Goal: Information Seeking & Learning: Understand process/instructions

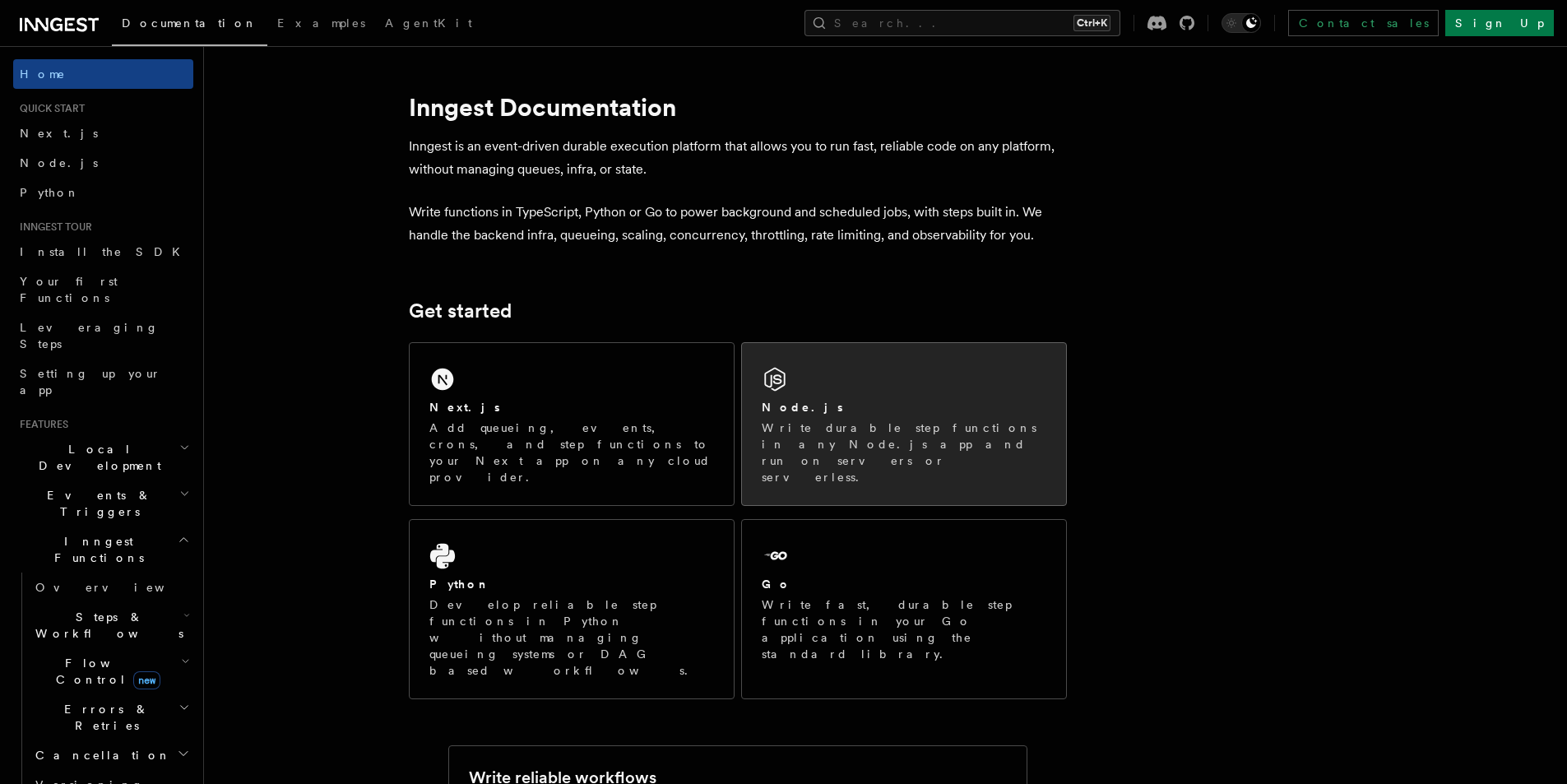
click at [841, 381] on div "Node.js Write durable step functions in any Node.js app and run on servers or s…" at bounding box center [904, 424] width 324 height 162
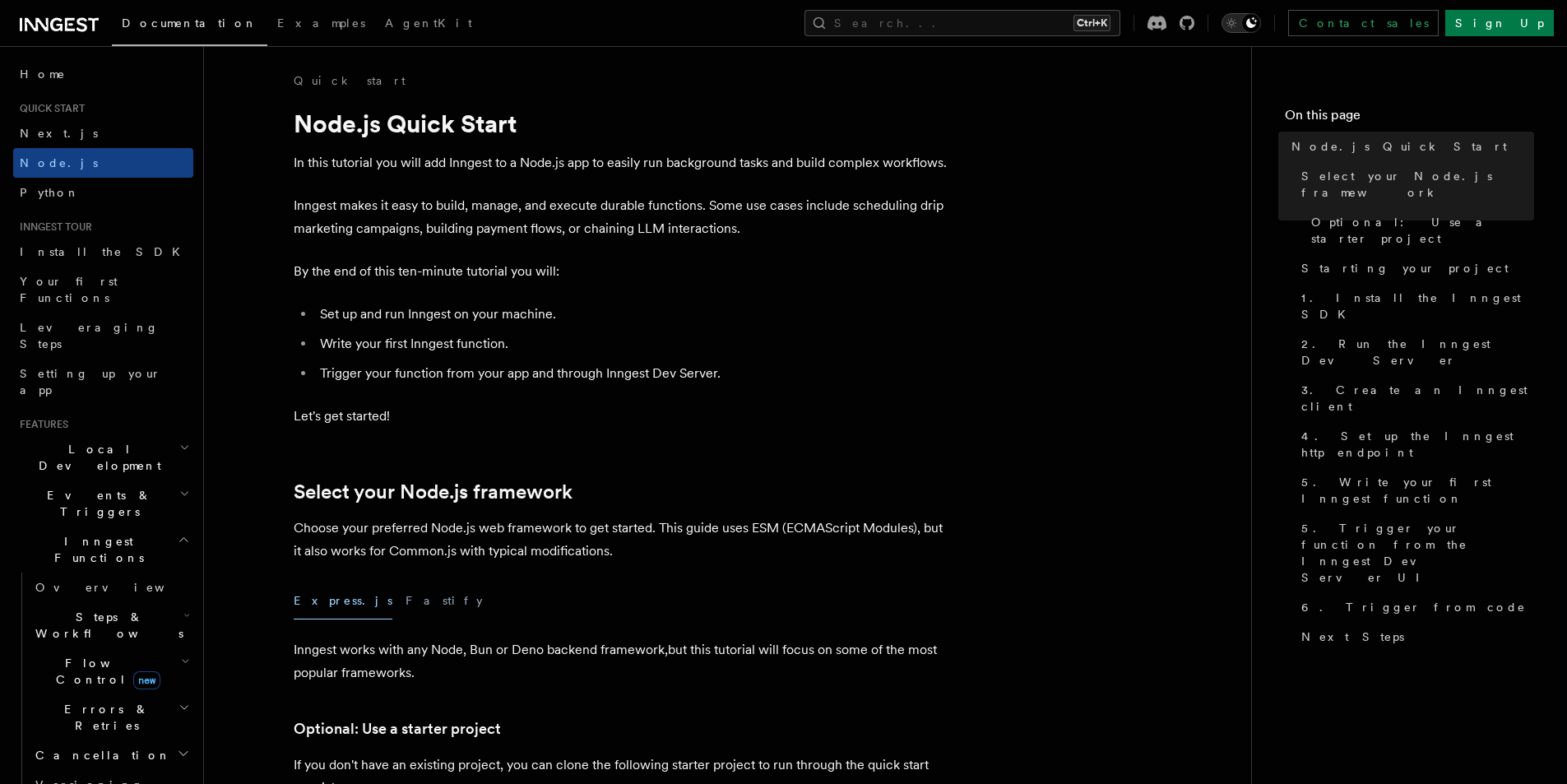
click at [1233, 25] on icon "Toggle dark mode" at bounding box center [1231, 23] width 4 height 4
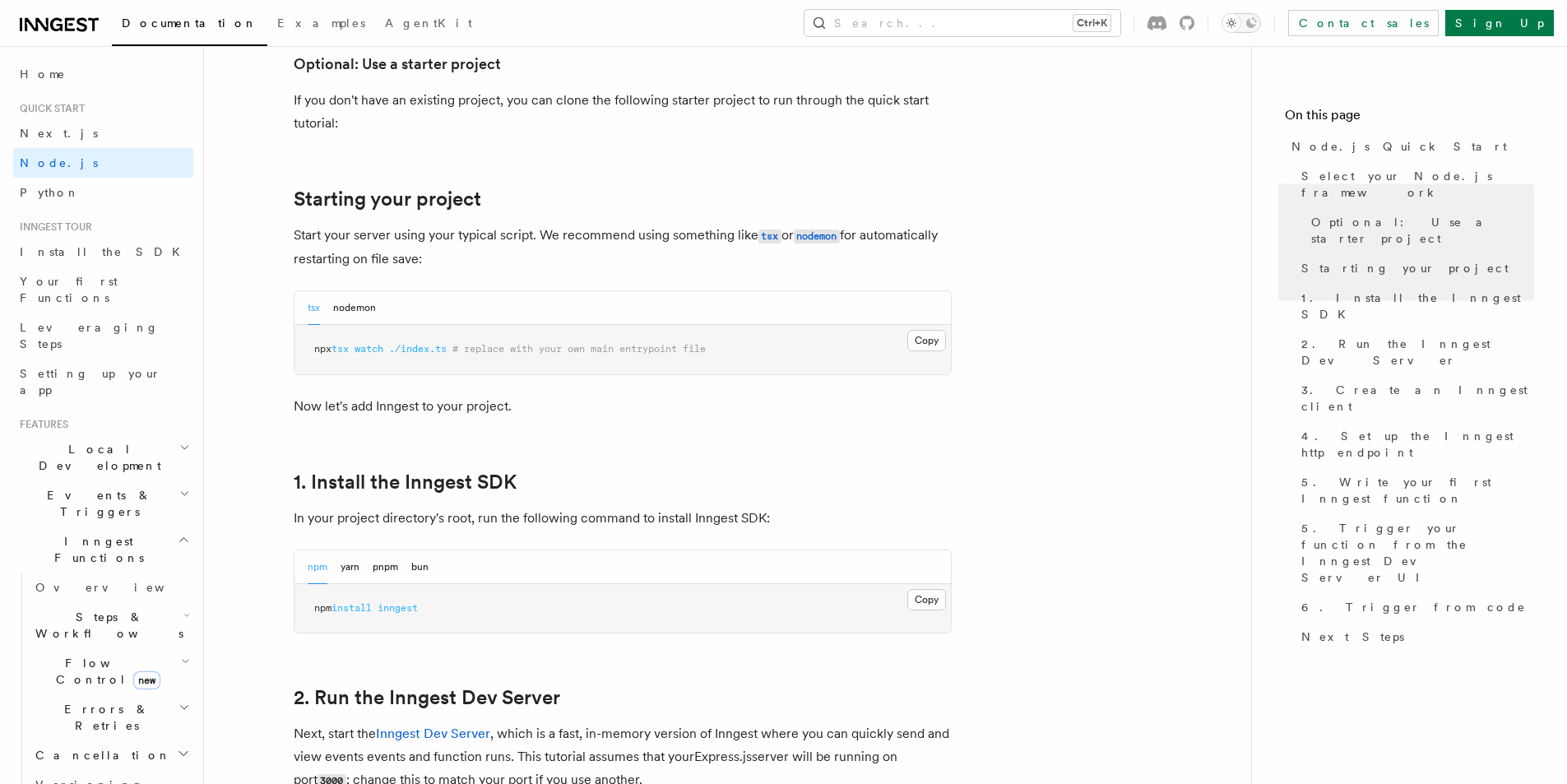
scroll to position [846, 0]
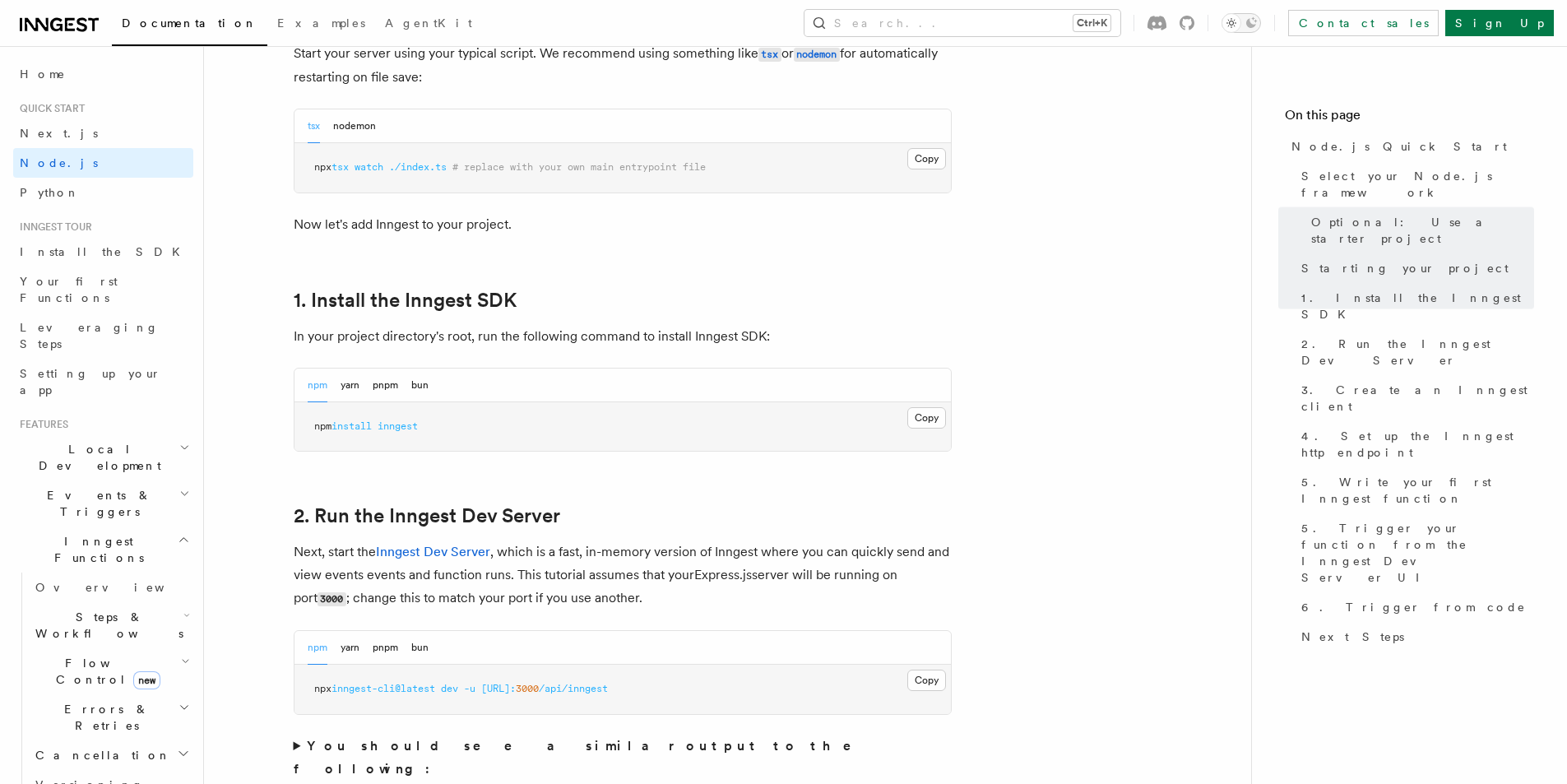
drag, startPoint x: 1579, startPoint y: 31, endPoint x: 1579, endPoint y: 89, distance: 58.0
click at [921, 415] on button "Copy Copied" at bounding box center [926, 418] width 39 height 21
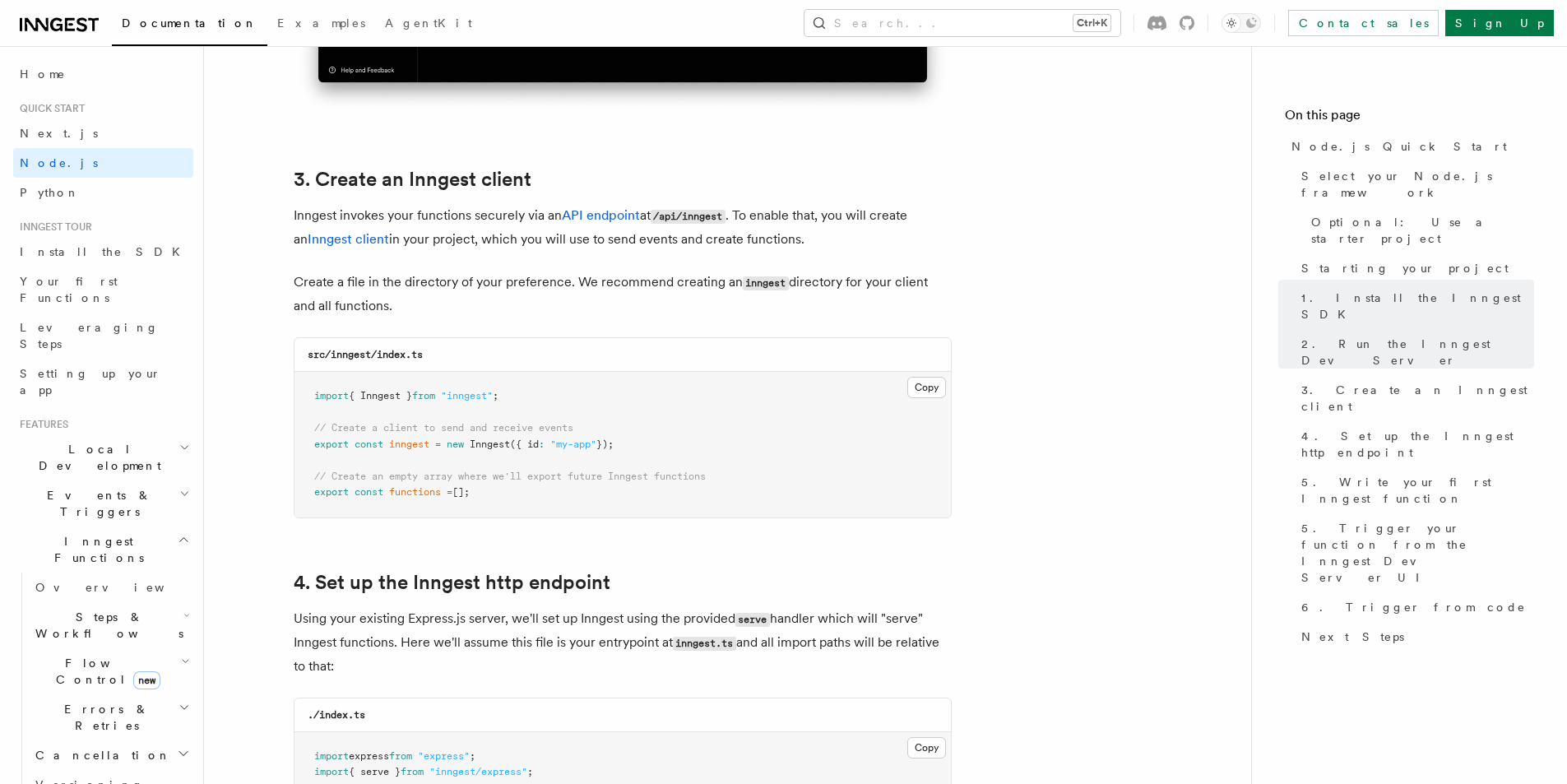
scroll to position [2006, 0]
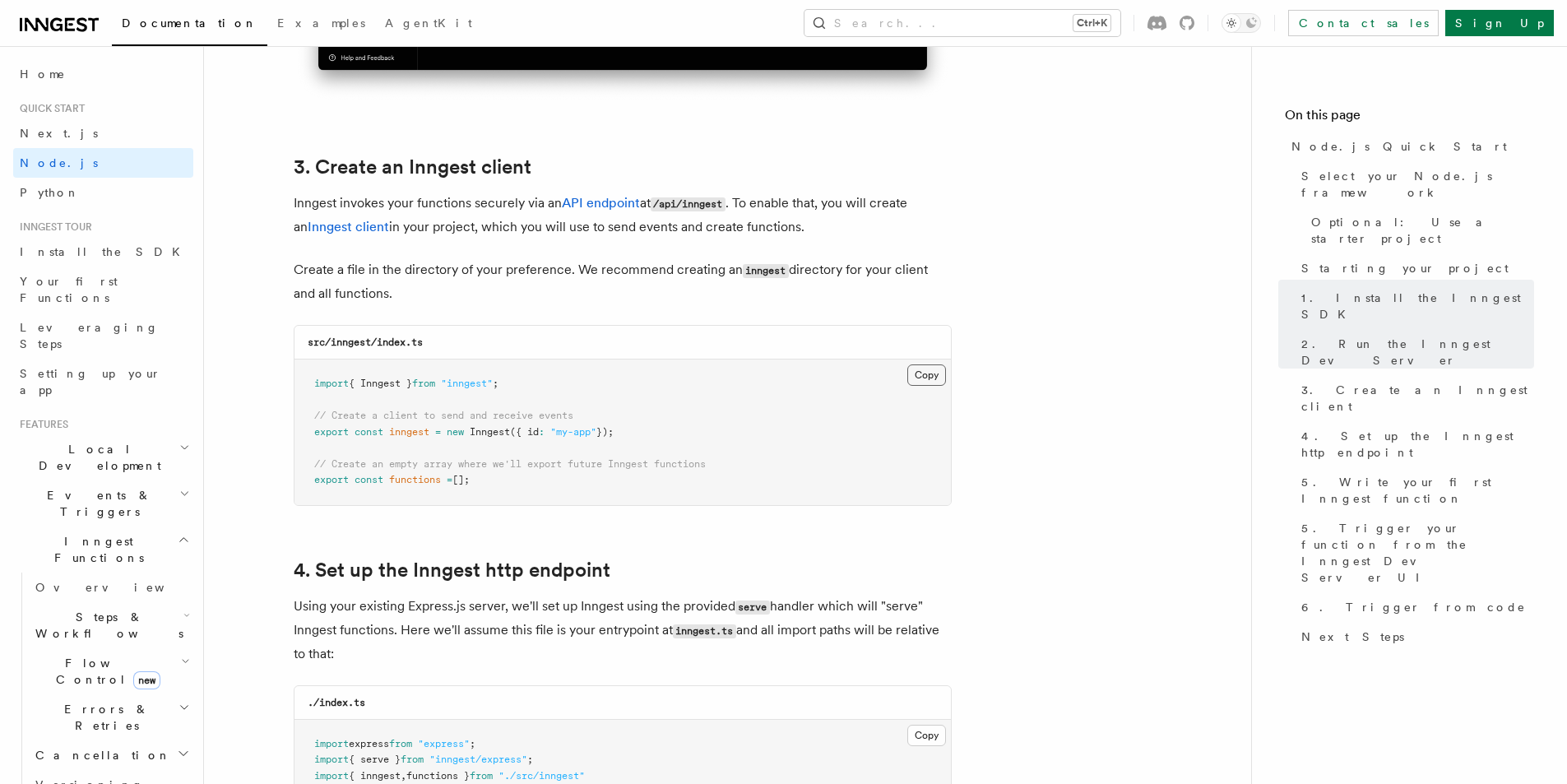
click at [918, 371] on button "Copy Copied" at bounding box center [926, 375] width 39 height 21
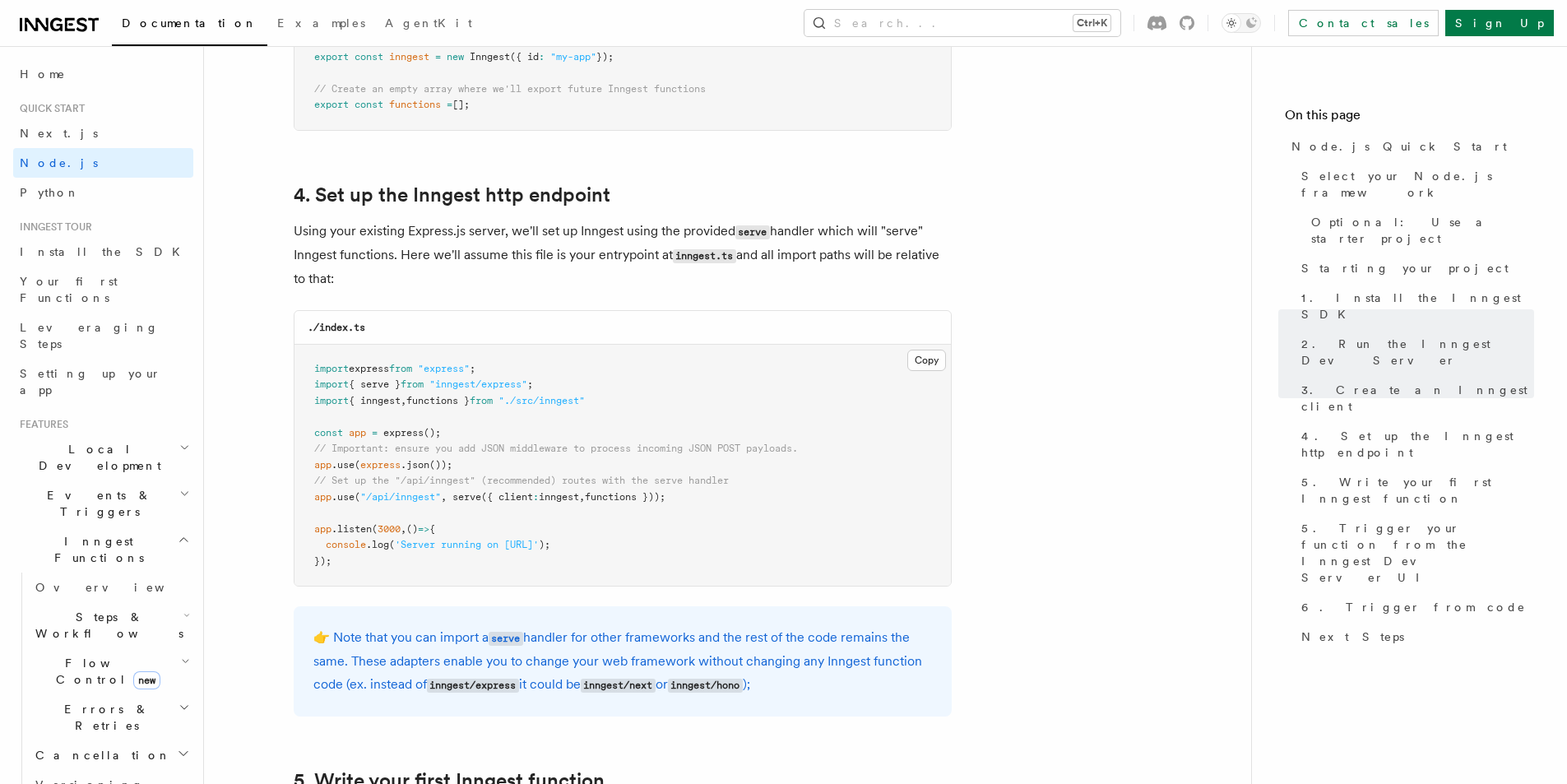
scroll to position [2502, 0]
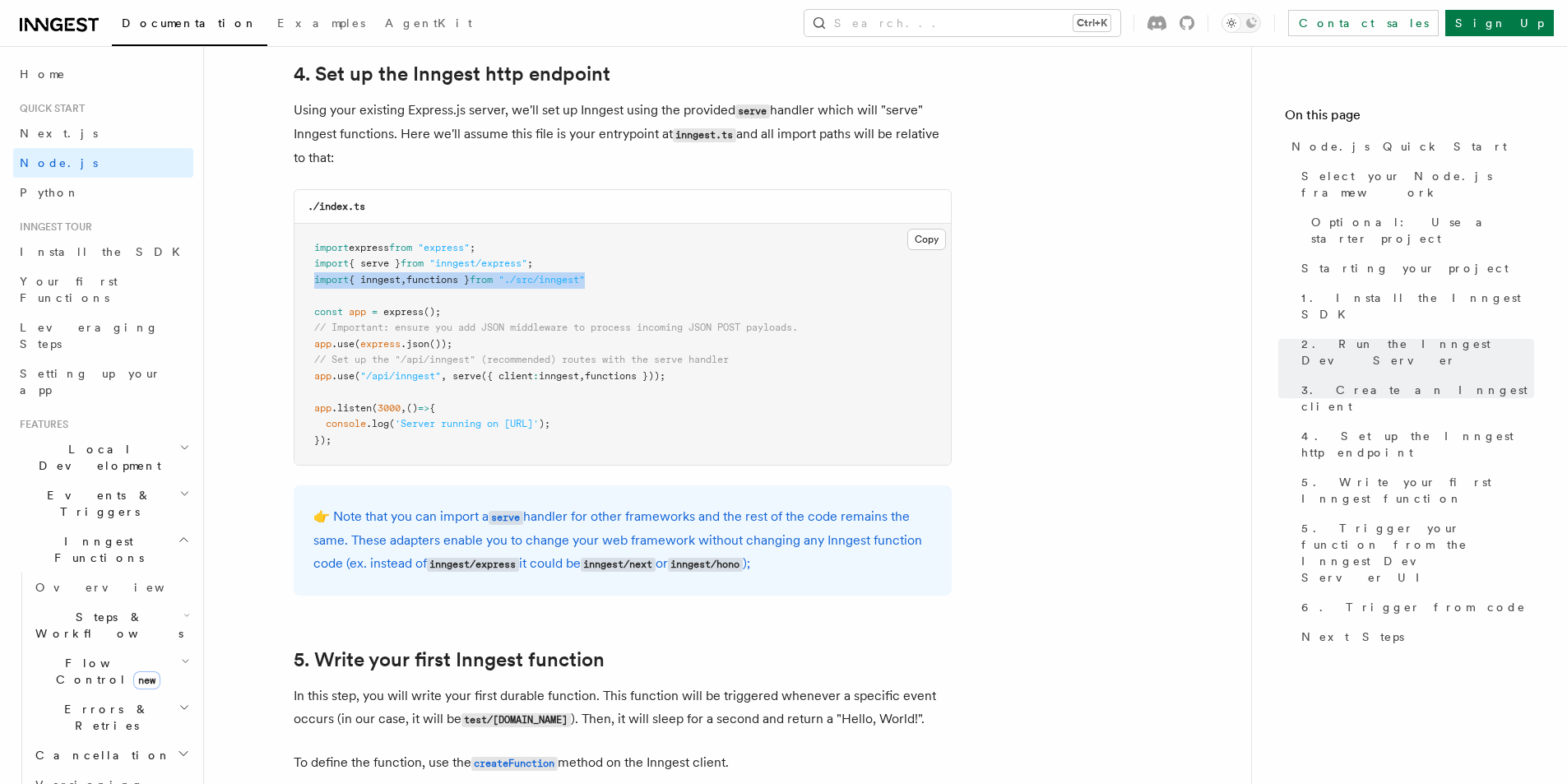
drag, startPoint x: 635, startPoint y: 288, endPoint x: 308, endPoint y: 284, distance: 327.0
click at [308, 284] on pre "import express from "express" ; import { serve } from "inngest/express" ; impor…" at bounding box center [623, 344] width 656 height 242
copy span "import { inngest , functions } from "./src/inngest""
click at [619, 309] on pre "import express from "express" ; import { serve } from "inngest/express" ; impor…" at bounding box center [623, 344] width 656 height 242
drag, startPoint x: 698, startPoint y: 379, endPoint x: 301, endPoint y: 376, distance: 397.0
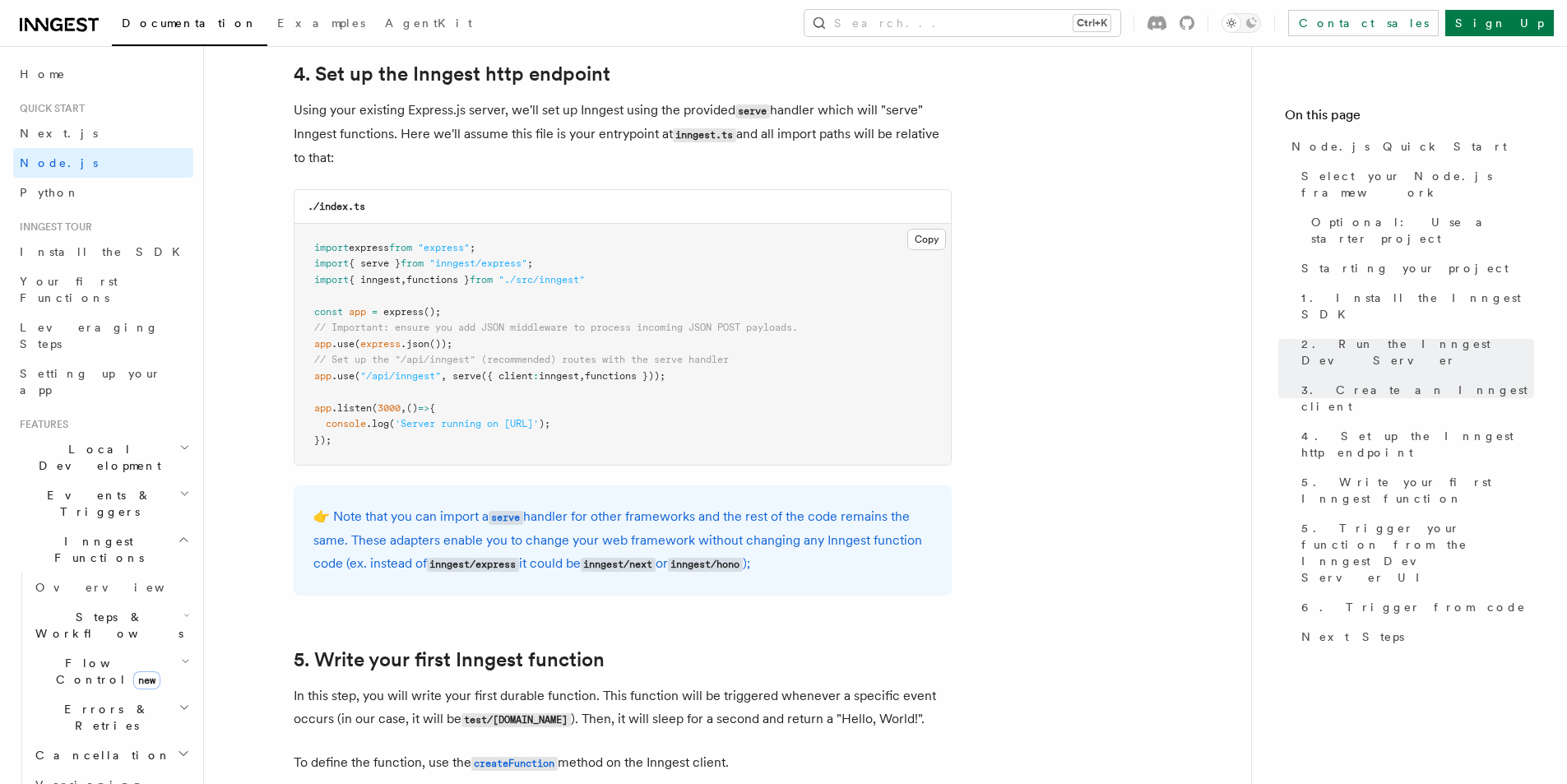
click at [301, 376] on pre "import express from "express" ; import { serve } from "inngest/express" ; impor…" at bounding box center [623, 344] width 656 height 242
copy span "app .use ( "/api/inngest" , serve ({ client : inngest , functions }));"
click at [927, 280] on pre "import express from "express" ; import { serve } from "inngest/express" ; impor…" at bounding box center [623, 344] width 656 height 242
click at [787, 541] on p "👉 Note that you can import a serve handler for other frameworks and the rest of…" at bounding box center [623, 541] width 618 height 71
drag, startPoint x: 457, startPoint y: 375, endPoint x: 679, endPoint y: 381, distance: 222.1
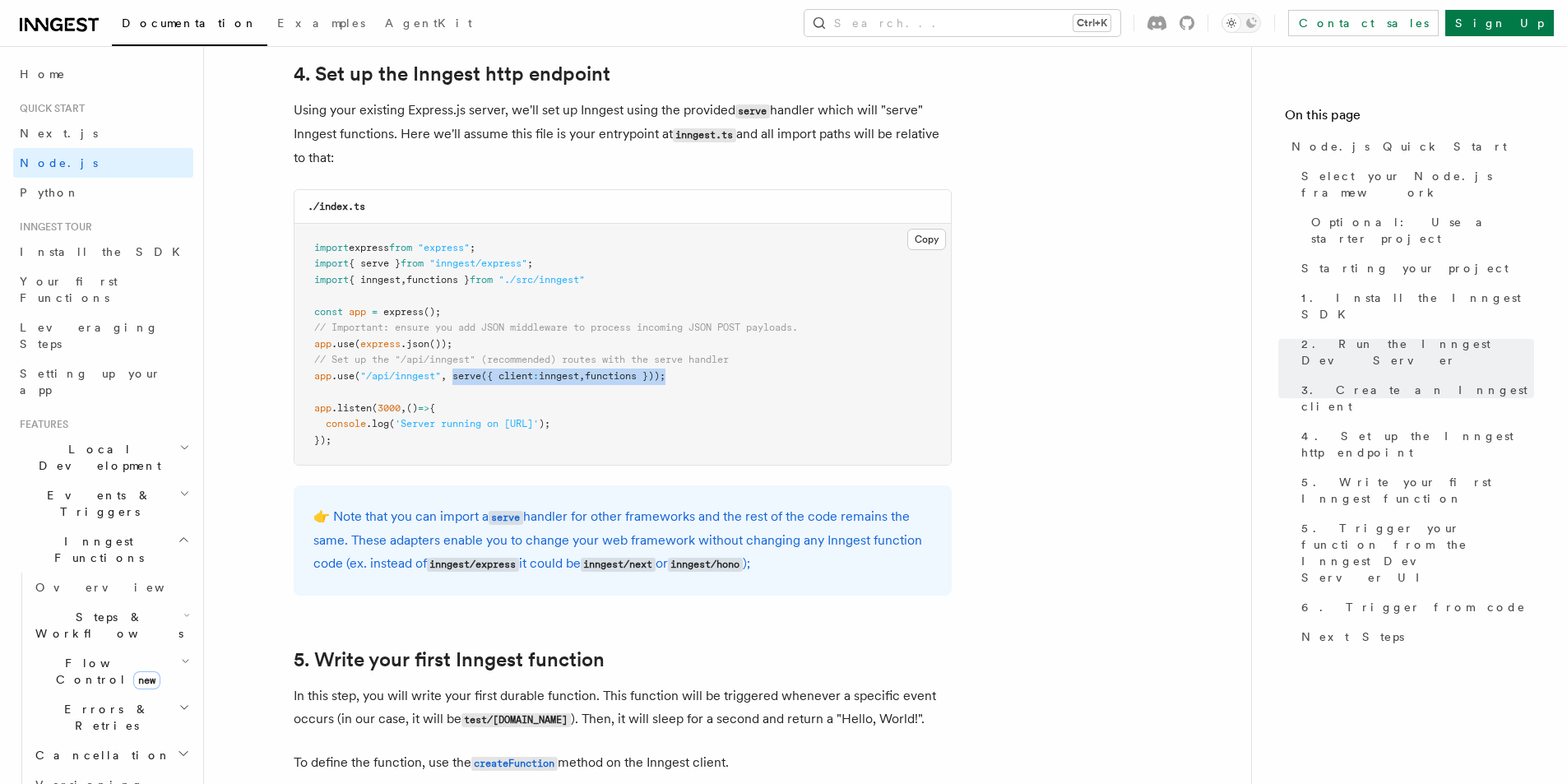
click at [679, 381] on pre "import express from "express" ; import { serve } from "inngest/express" ; impor…" at bounding box center [623, 344] width 656 height 242
copy span "serve ({ client : inngest , functions }))"
click at [780, 421] on pre "import express from "express" ; import { serve } from "inngest/express" ; impor…" at bounding box center [623, 344] width 656 height 242
